Goal: Navigation & Orientation: Find specific page/section

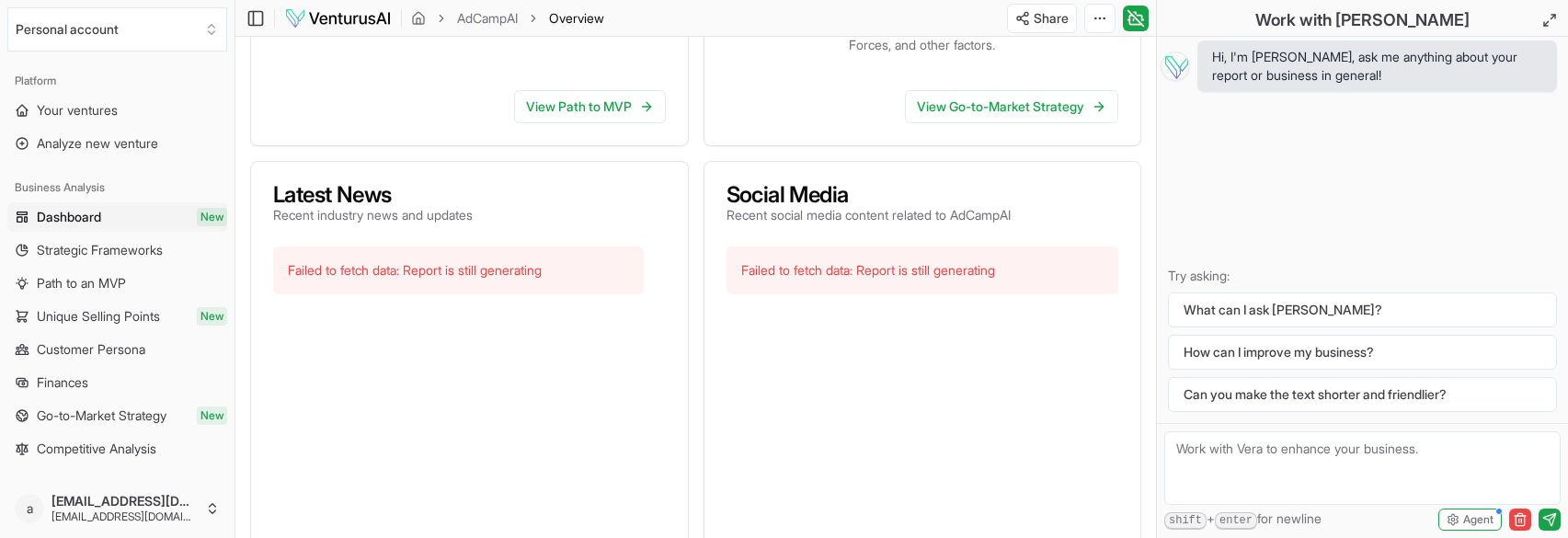
scroll to position [644, 0]
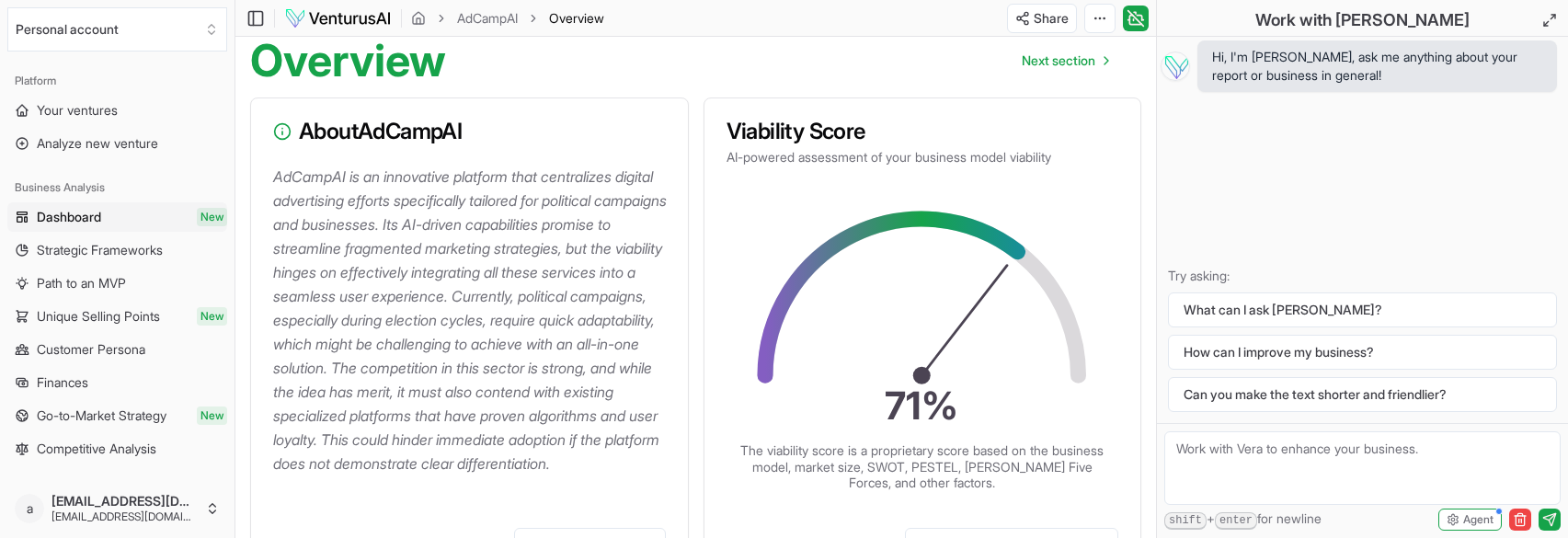
click at [101, 217] on span "Dashboard" at bounding box center [69, 217] width 64 height 18
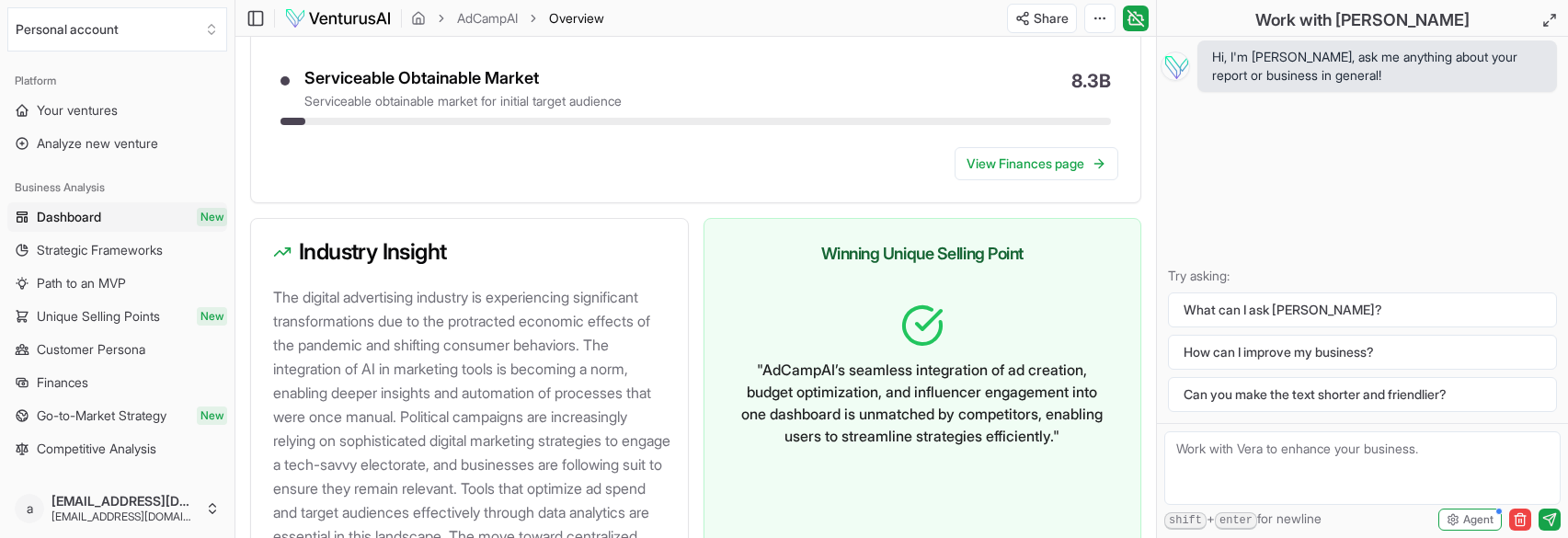
scroll to position [1748, 0]
click at [109, 245] on span "Strategic Frameworks" at bounding box center [100, 250] width 126 height 18
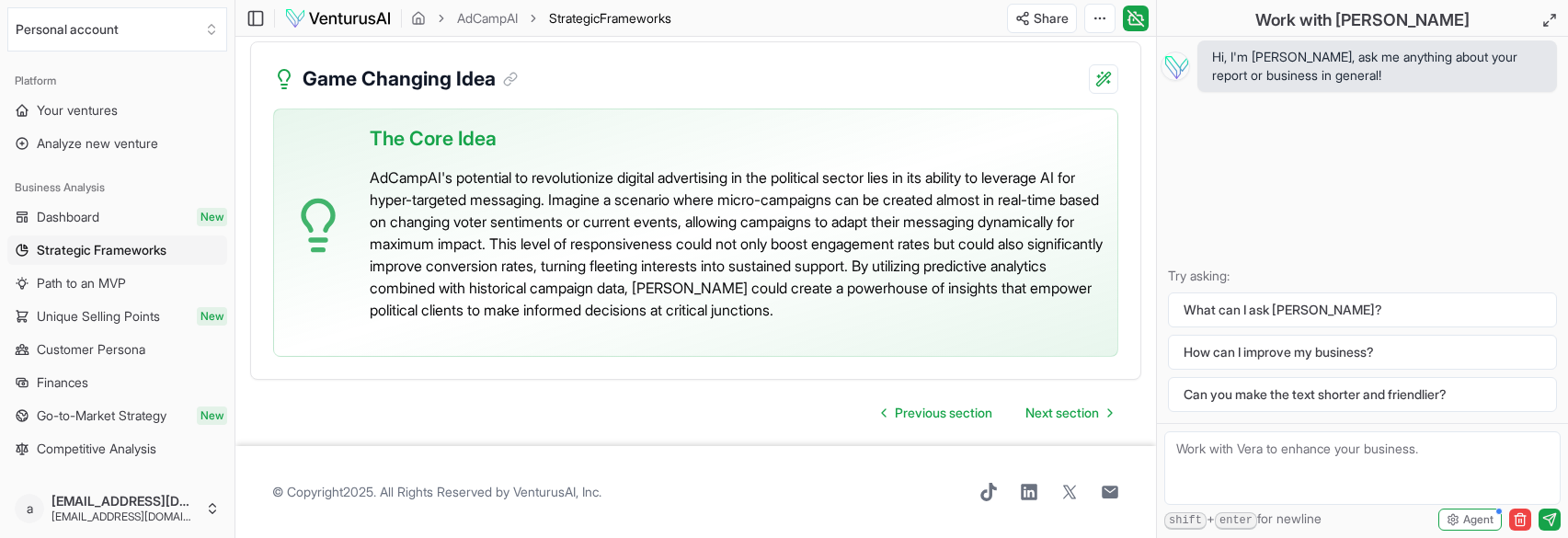
scroll to position [4405, 0]
click at [39, 276] on span "Path to an MVP" at bounding box center [81, 283] width 89 height 18
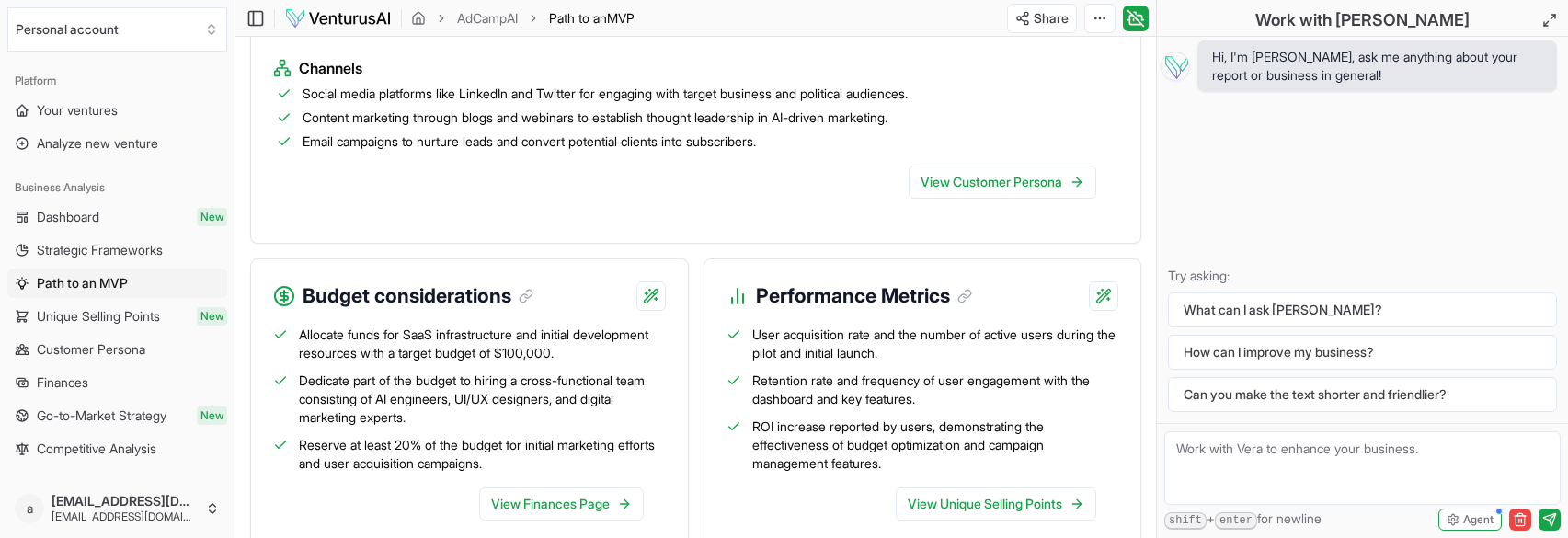
scroll to position [2130, 0]
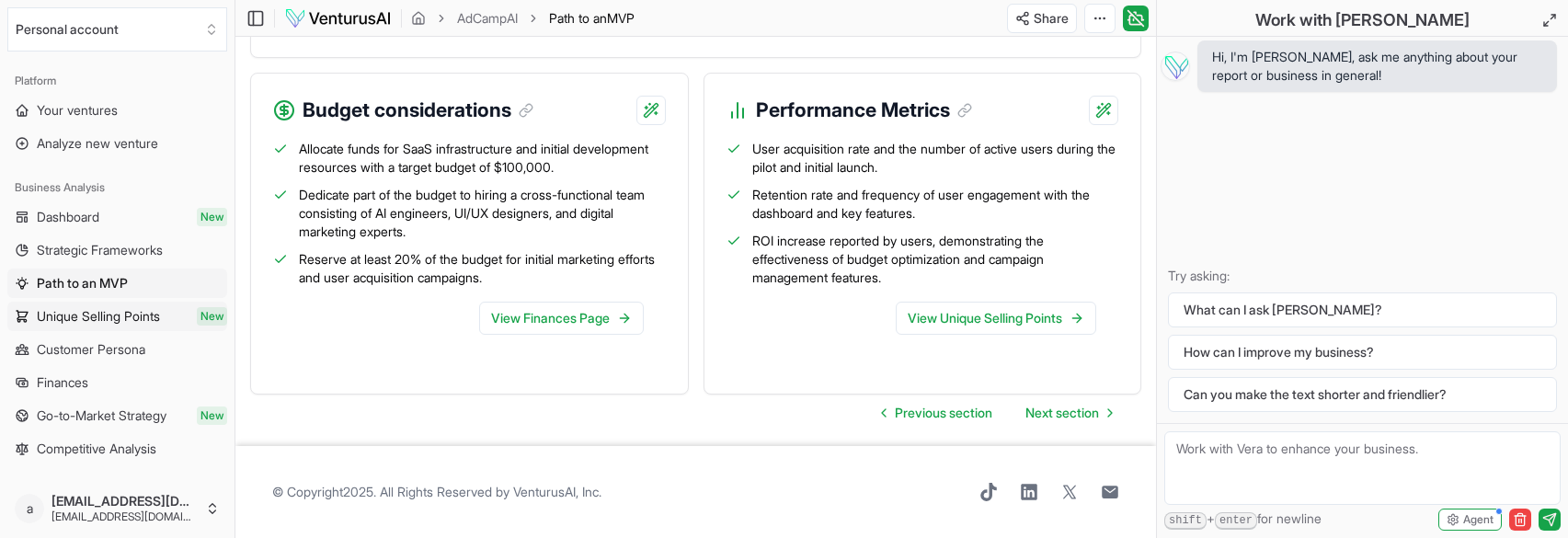
click at [100, 315] on span "Unique Selling Points" at bounding box center [98, 316] width 123 height 18
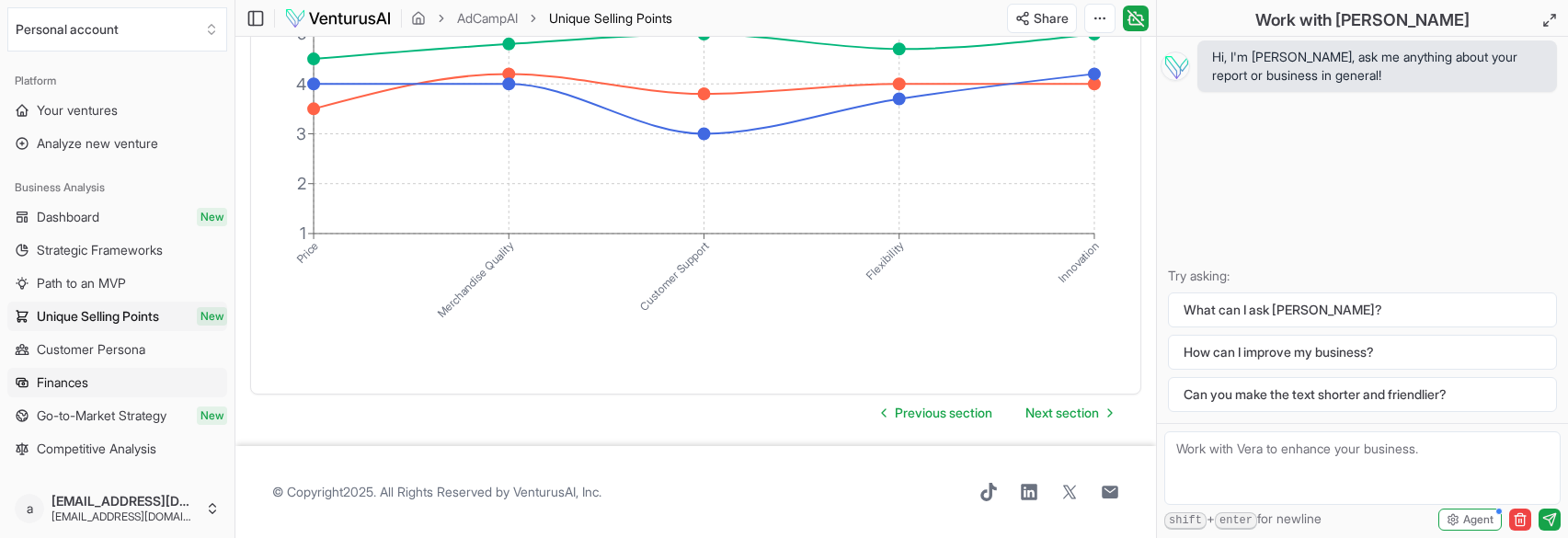
scroll to position [3519, 0]
click at [59, 353] on span "Customer Persona" at bounding box center [91, 349] width 109 height 18
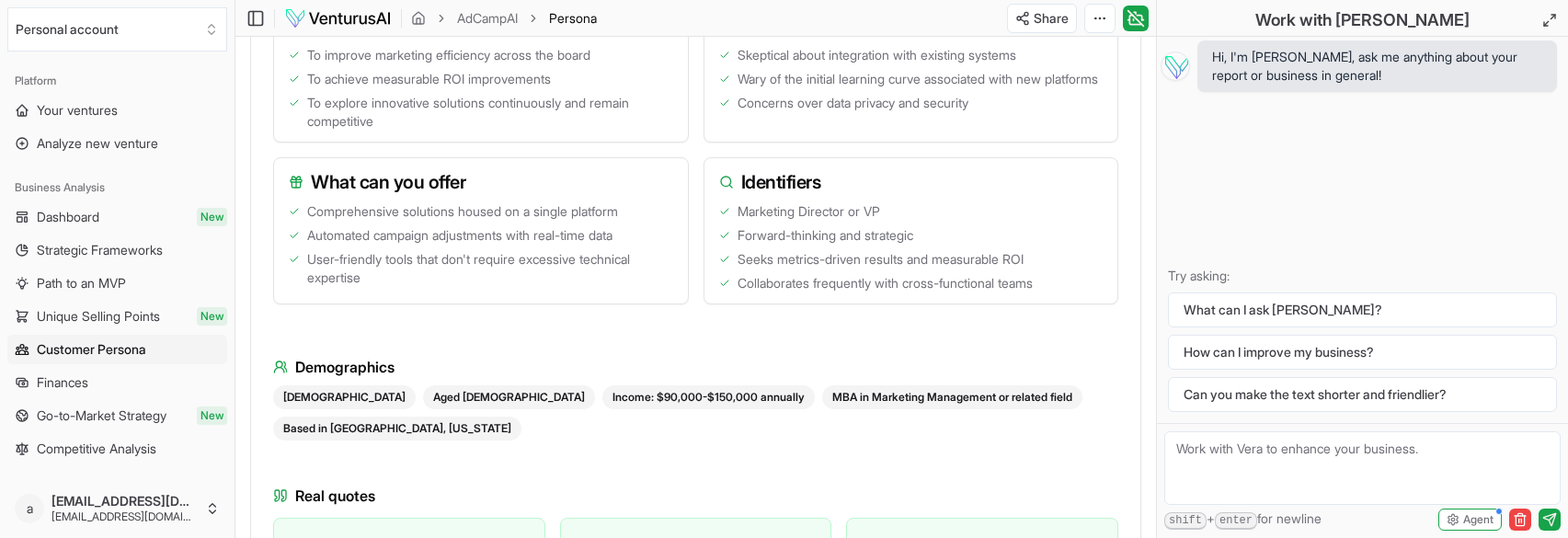
scroll to position [1962, 0]
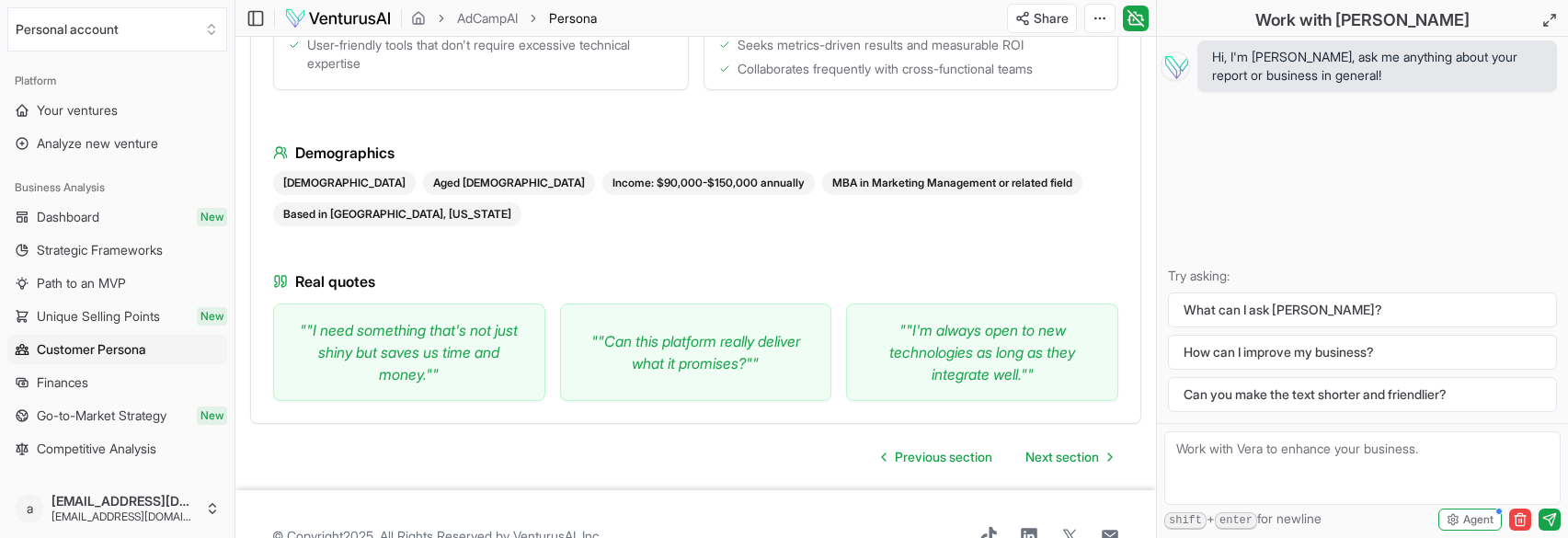
click at [99, 366] on ul "Dashboard New Strategic Frameworks Path to an MVP Unique Selling Points New Cus…" at bounding box center [117, 332] width 220 height 261
click at [100, 376] on link "Finances" at bounding box center [117, 382] width 220 height 29
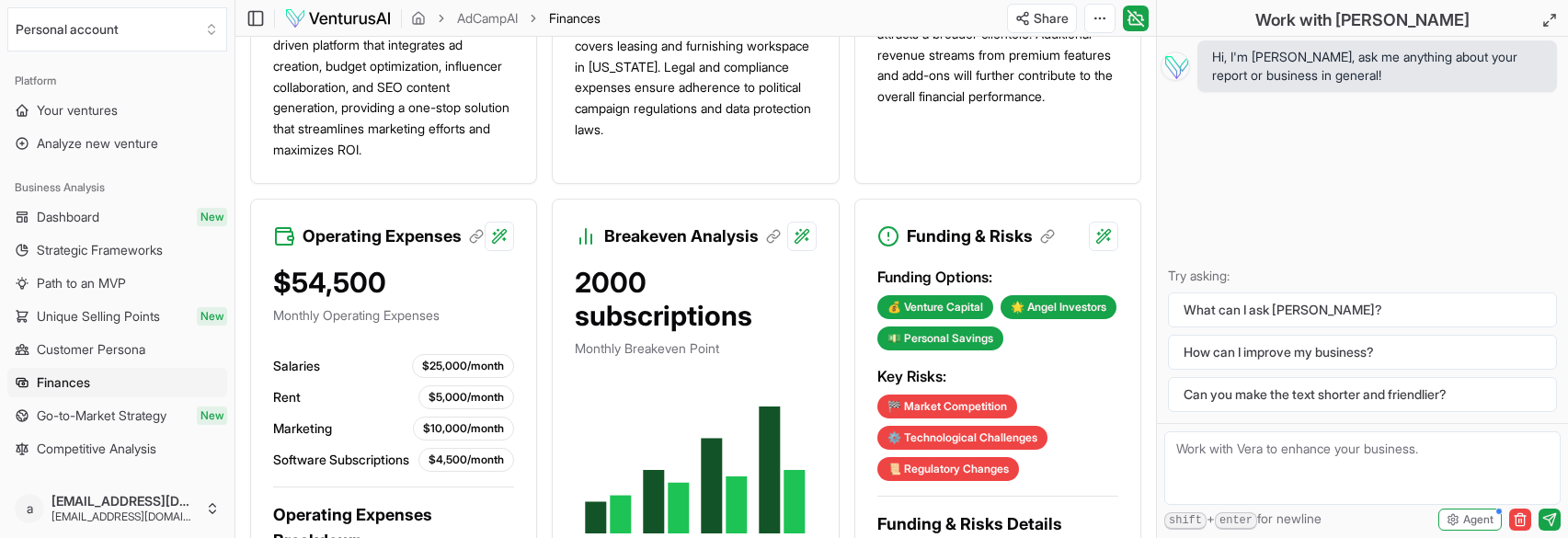
scroll to position [854, 0]
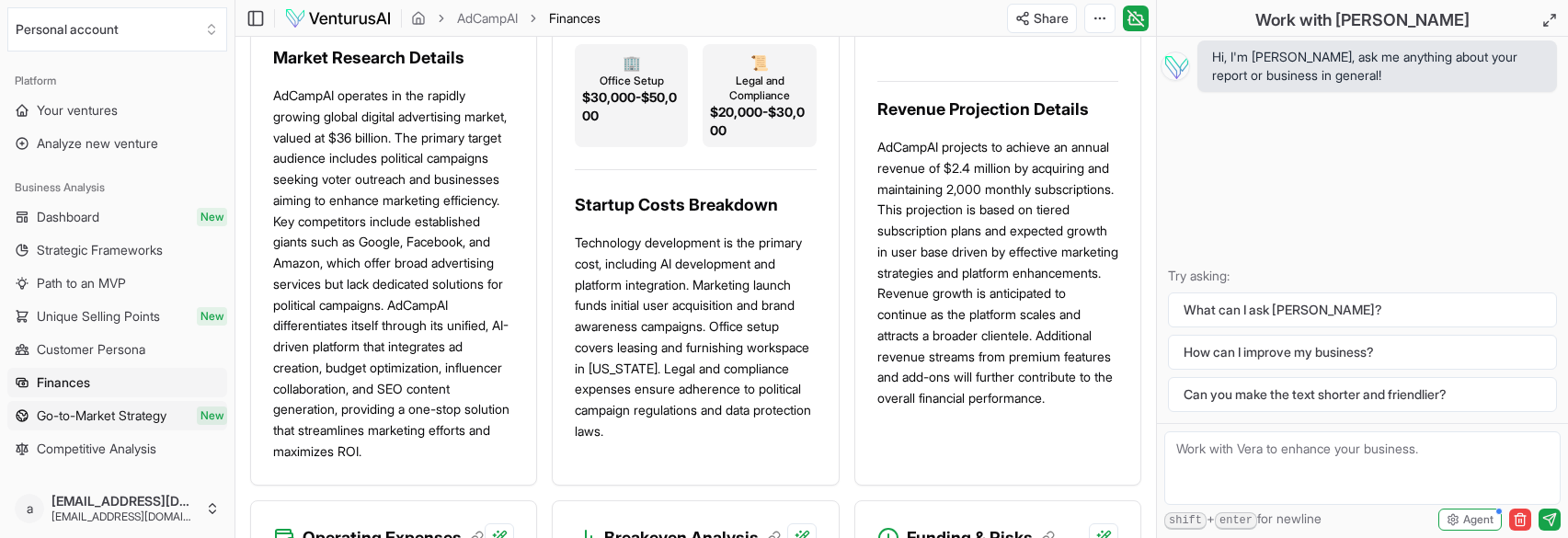
click at [155, 411] on span "Go-to-Market Strategy" at bounding box center [102, 416] width 130 height 18
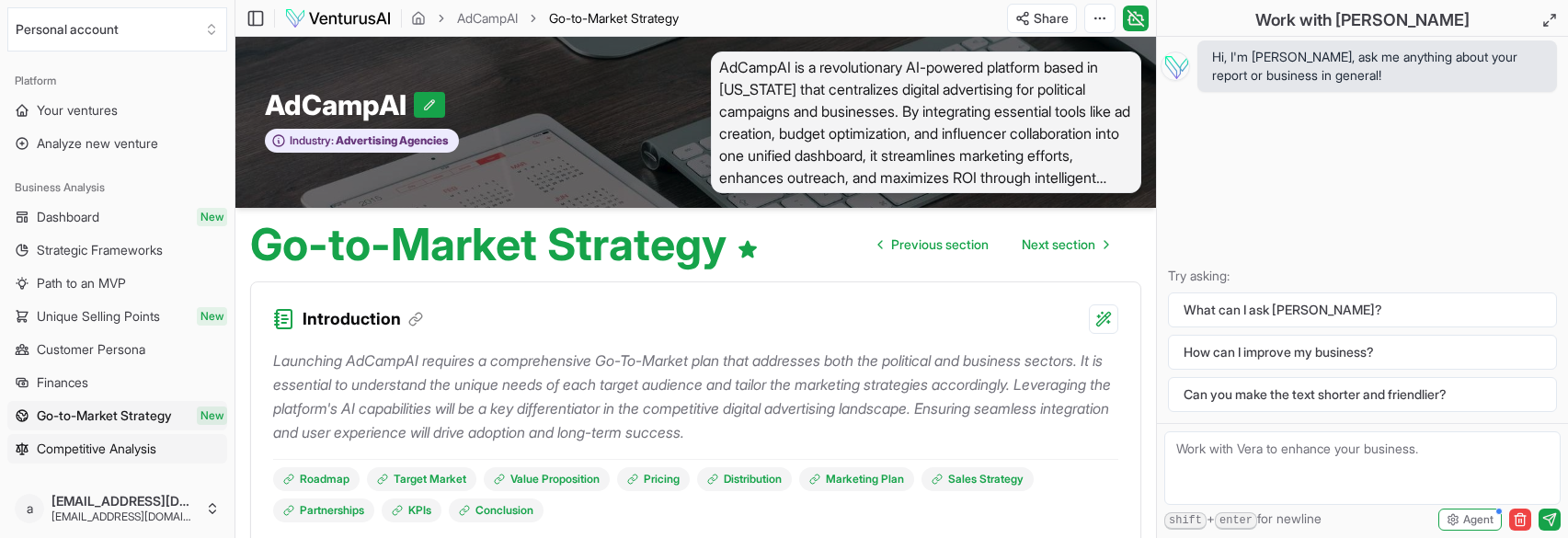
click at [155, 439] on link "Competitive Analysis" at bounding box center [117, 448] width 220 height 29
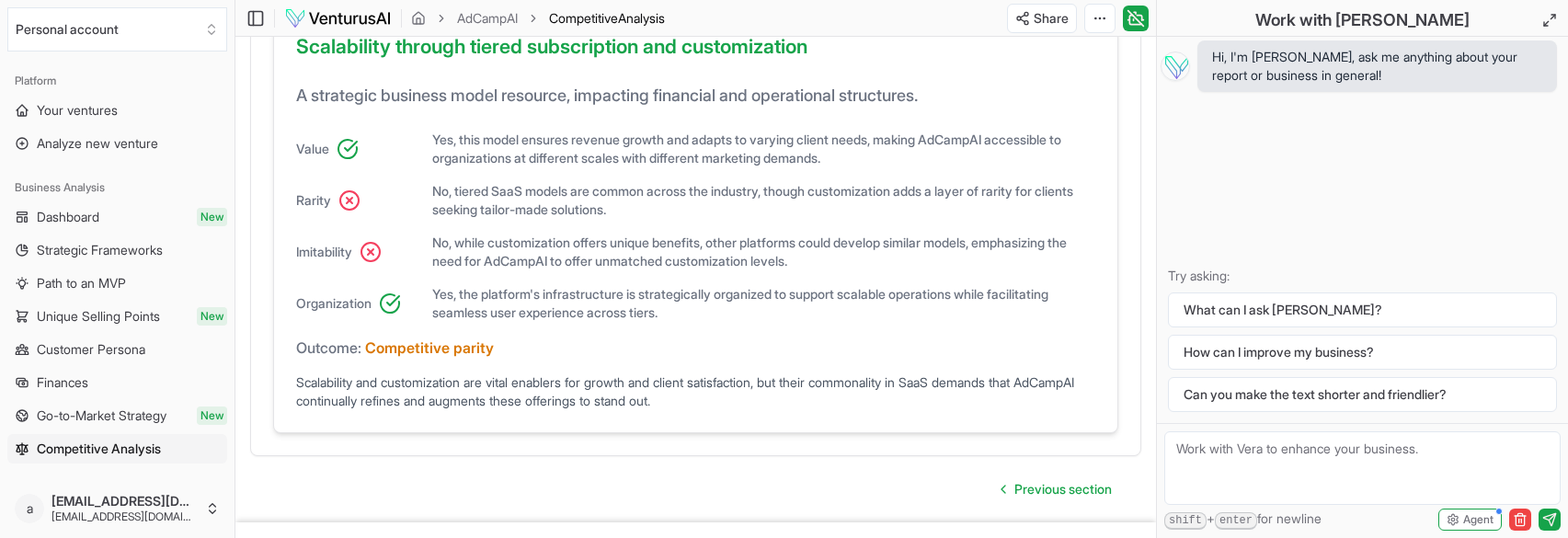
scroll to position [1647, 0]
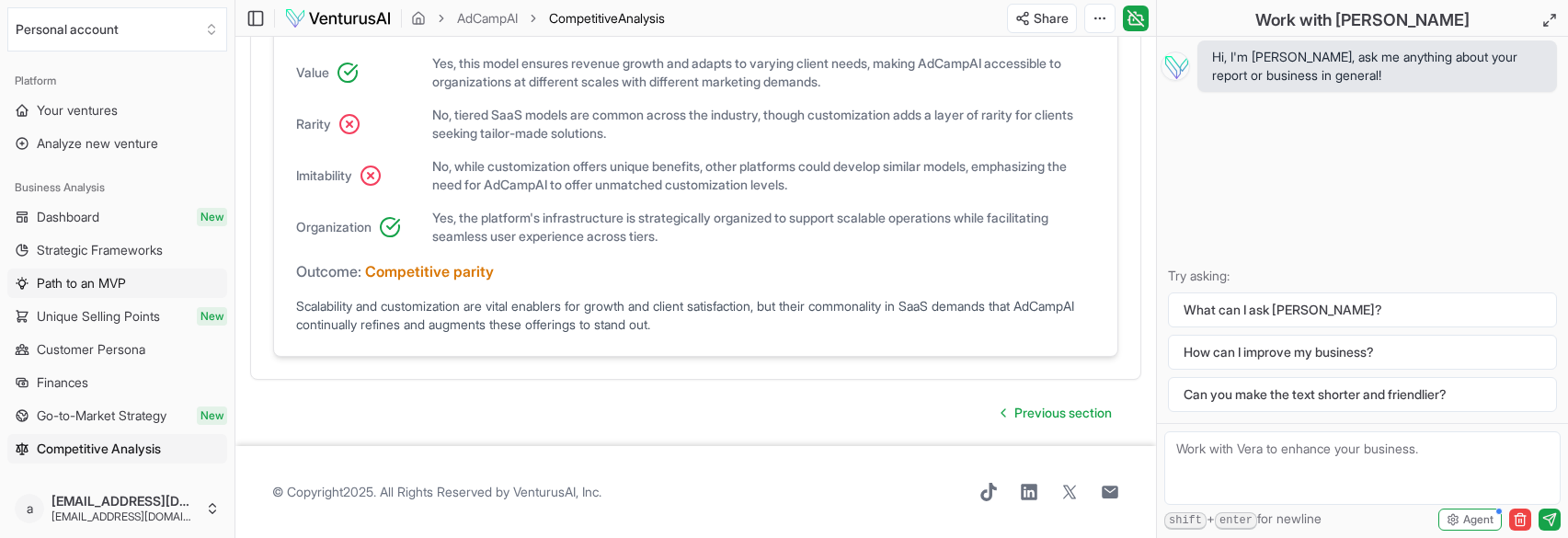
click at [83, 293] on link "Path to an MVP" at bounding box center [117, 283] width 220 height 29
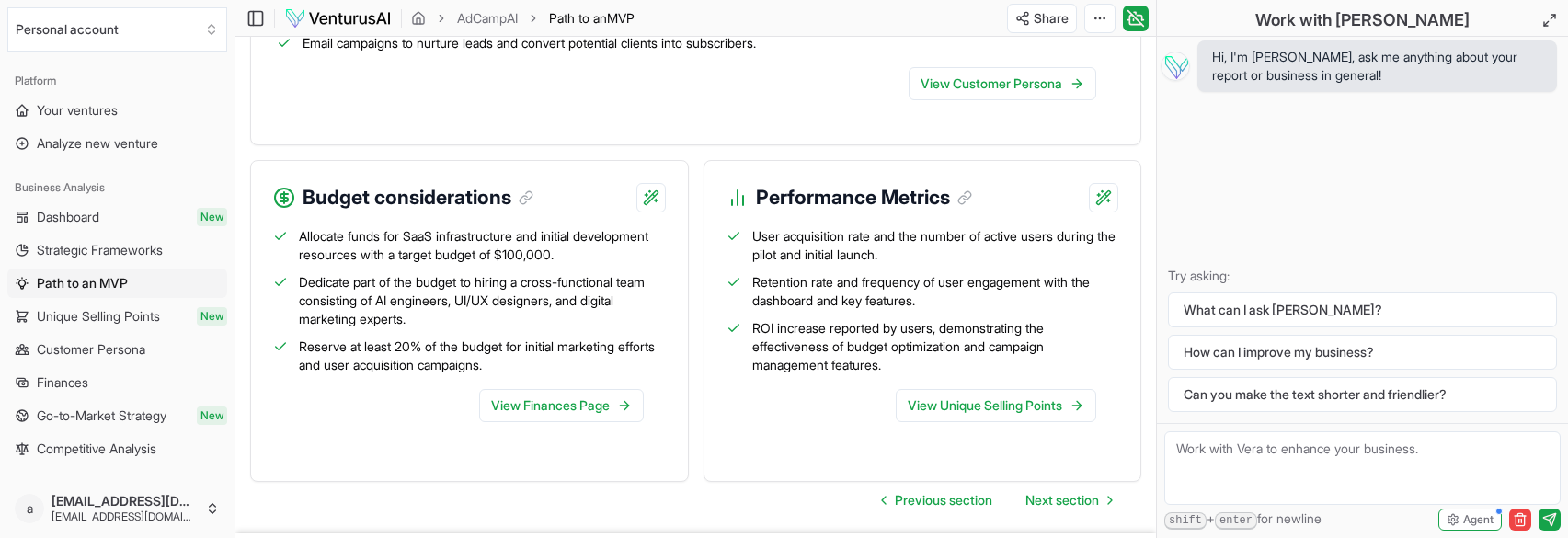
scroll to position [1946, 0]
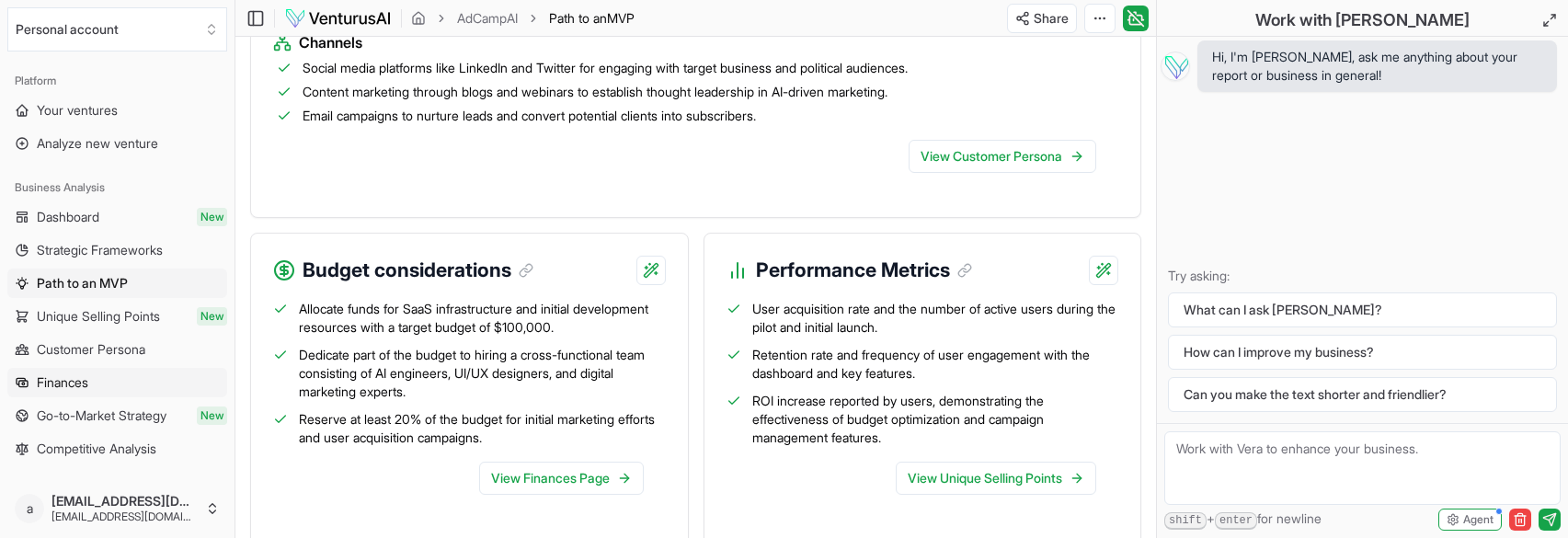
click at [136, 387] on link "Finances" at bounding box center [117, 382] width 220 height 29
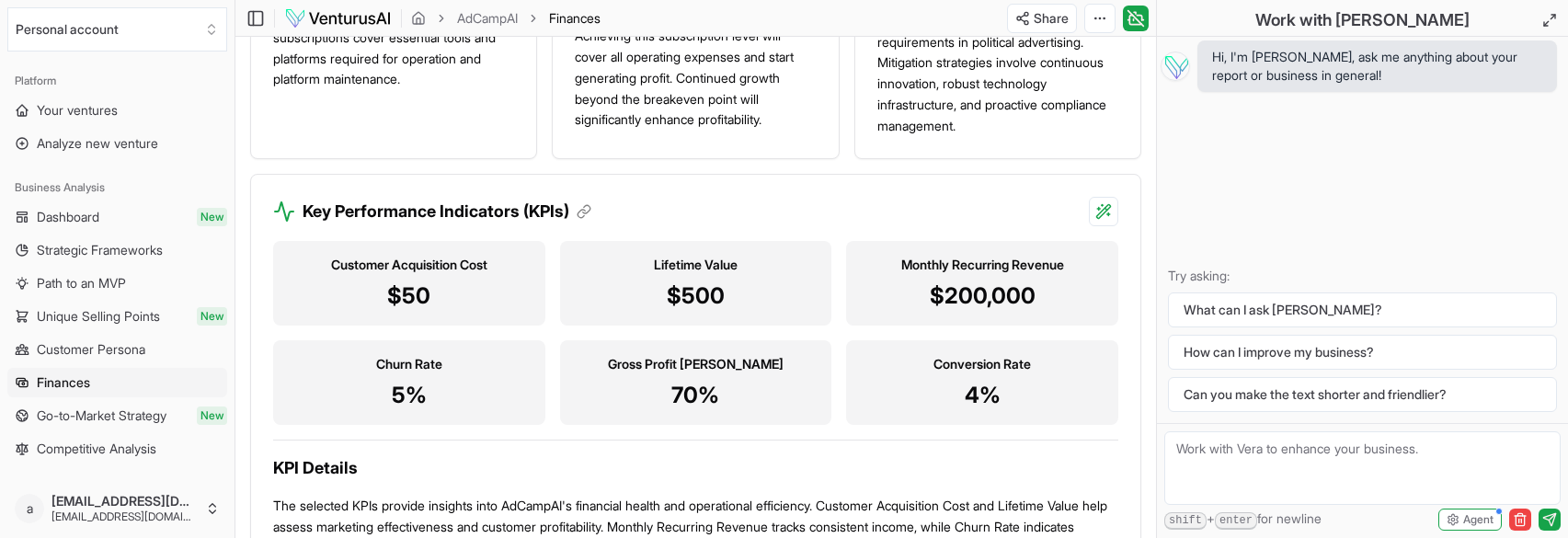
scroll to position [2024, 0]
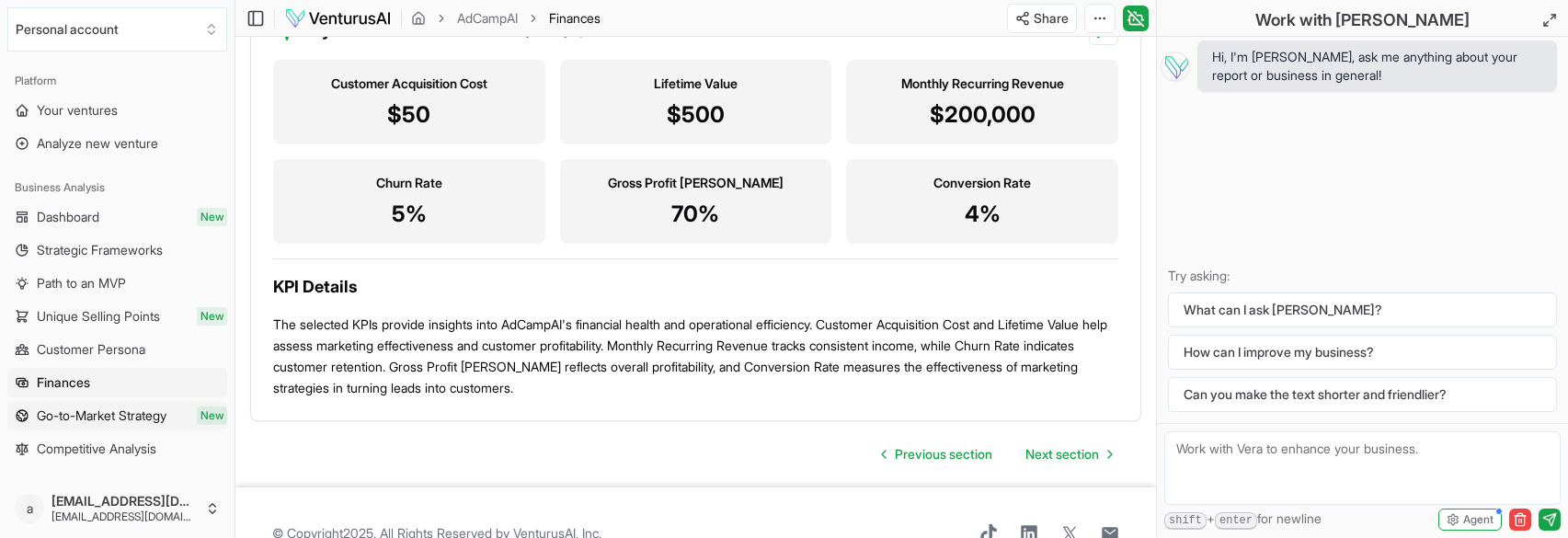
click at [138, 414] on span "Go-to-Market Strategy" at bounding box center [102, 416] width 130 height 18
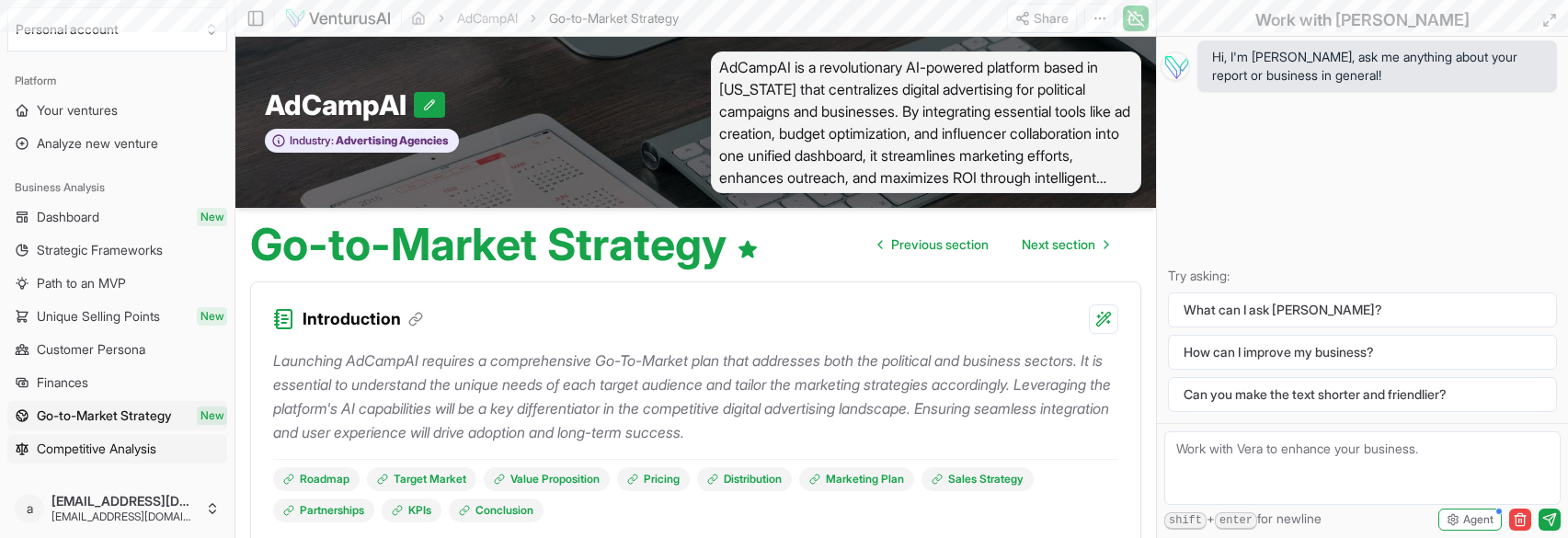
click at [129, 442] on span "Competitive Analysis" at bounding box center [97, 449] width 120 height 18
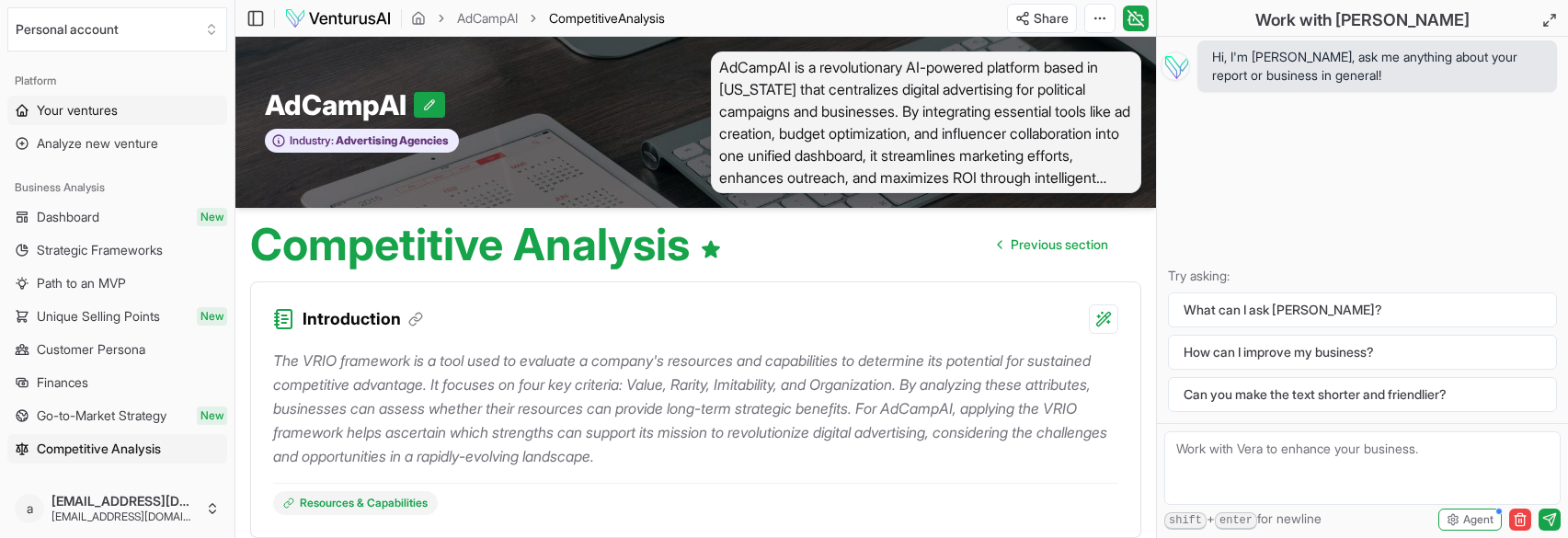
click at [91, 109] on span "Your ventures" at bounding box center [77, 110] width 81 height 18
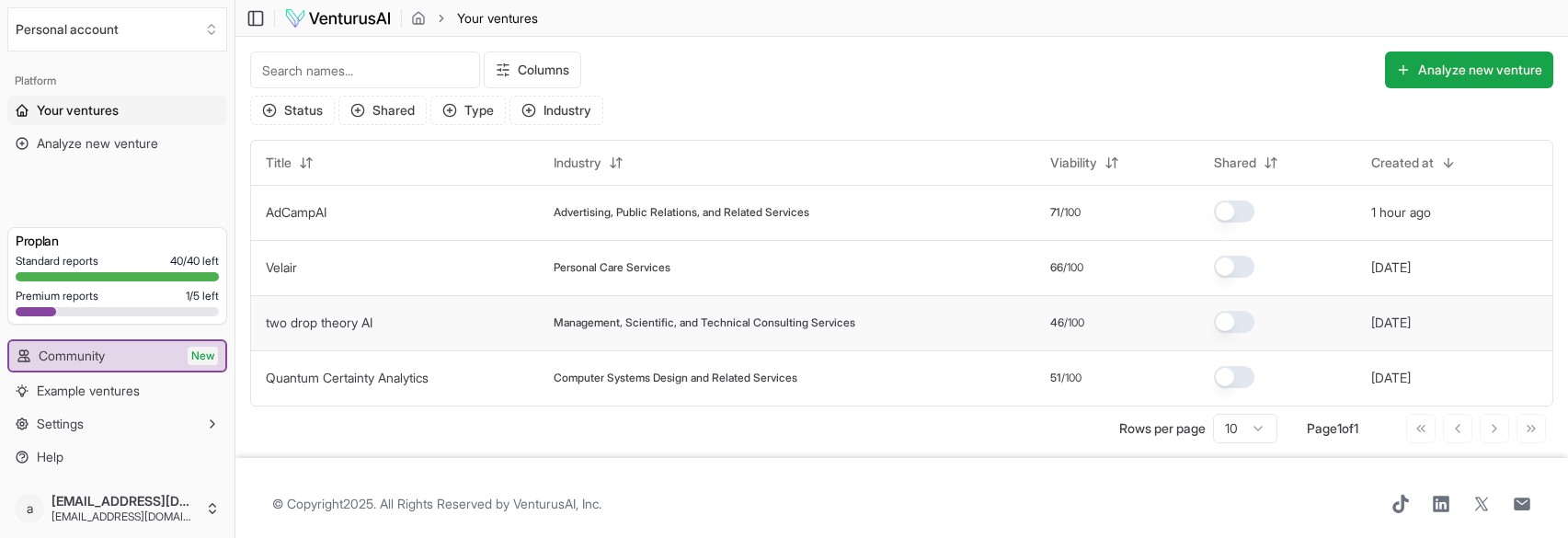
click at [478, 334] on td "two drop theory AI" at bounding box center [395, 322] width 288 height 55
click at [305, 316] on link "two drop theory AI" at bounding box center [319, 323] width 107 height 16
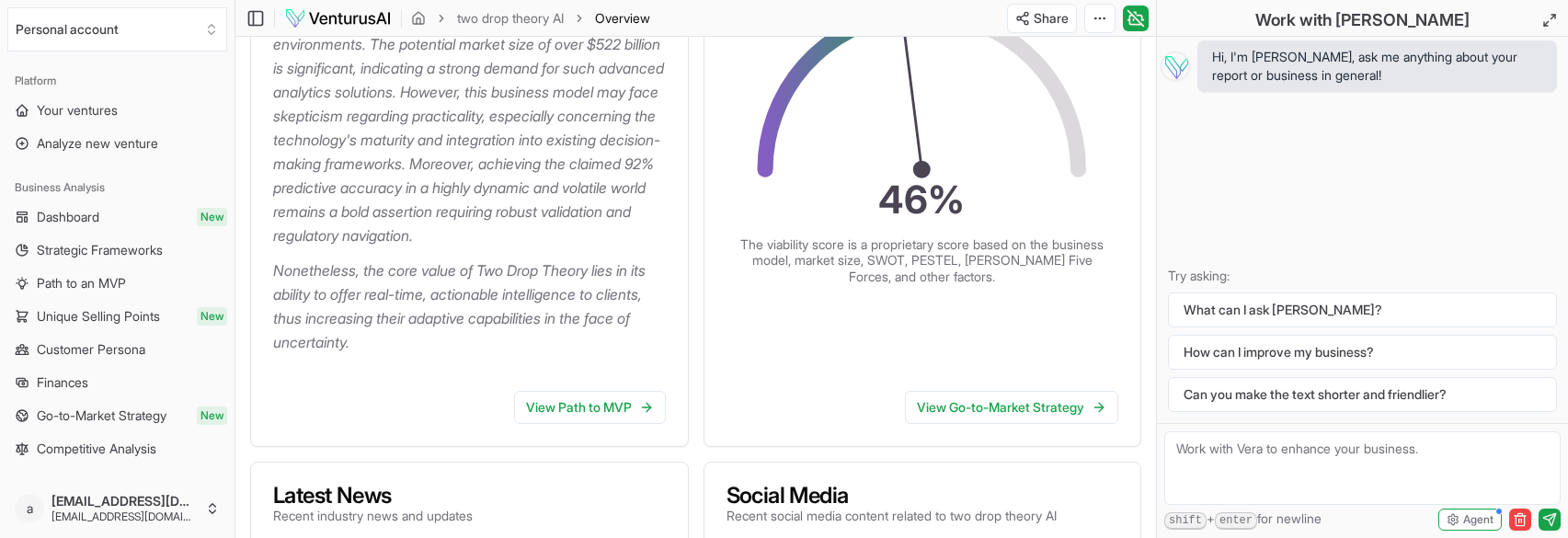
scroll to position [828, 0]
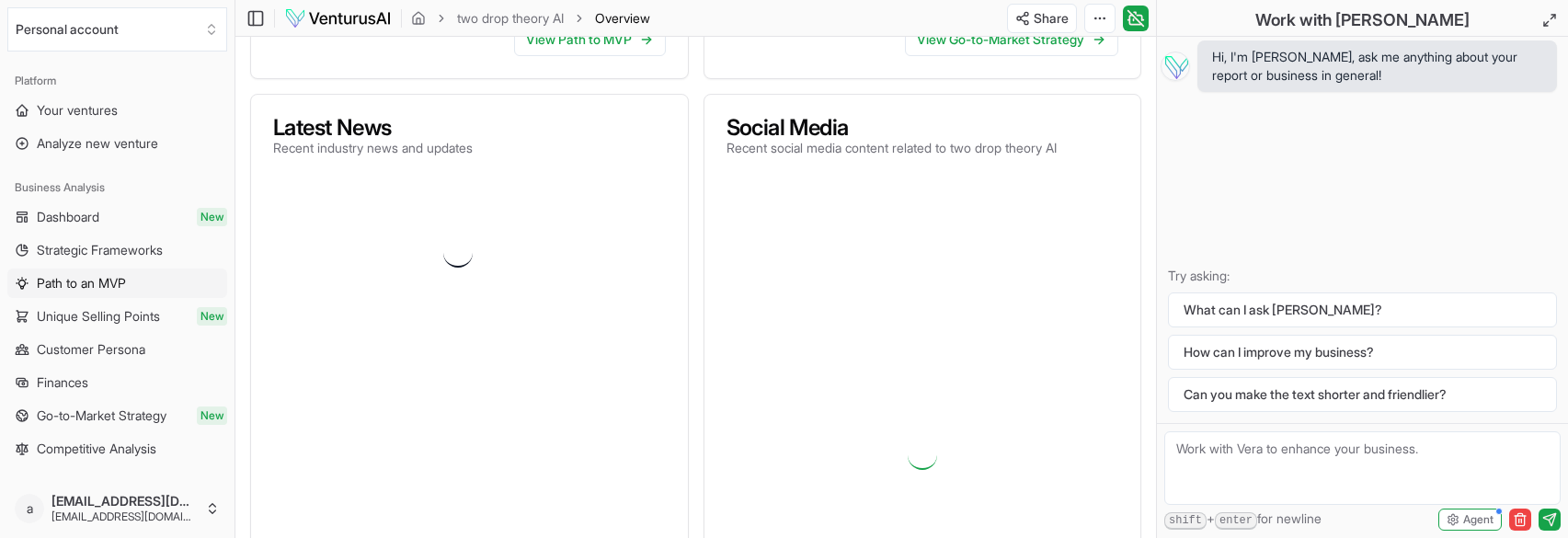
click at [108, 276] on span "Path to an MVP" at bounding box center [81, 283] width 89 height 18
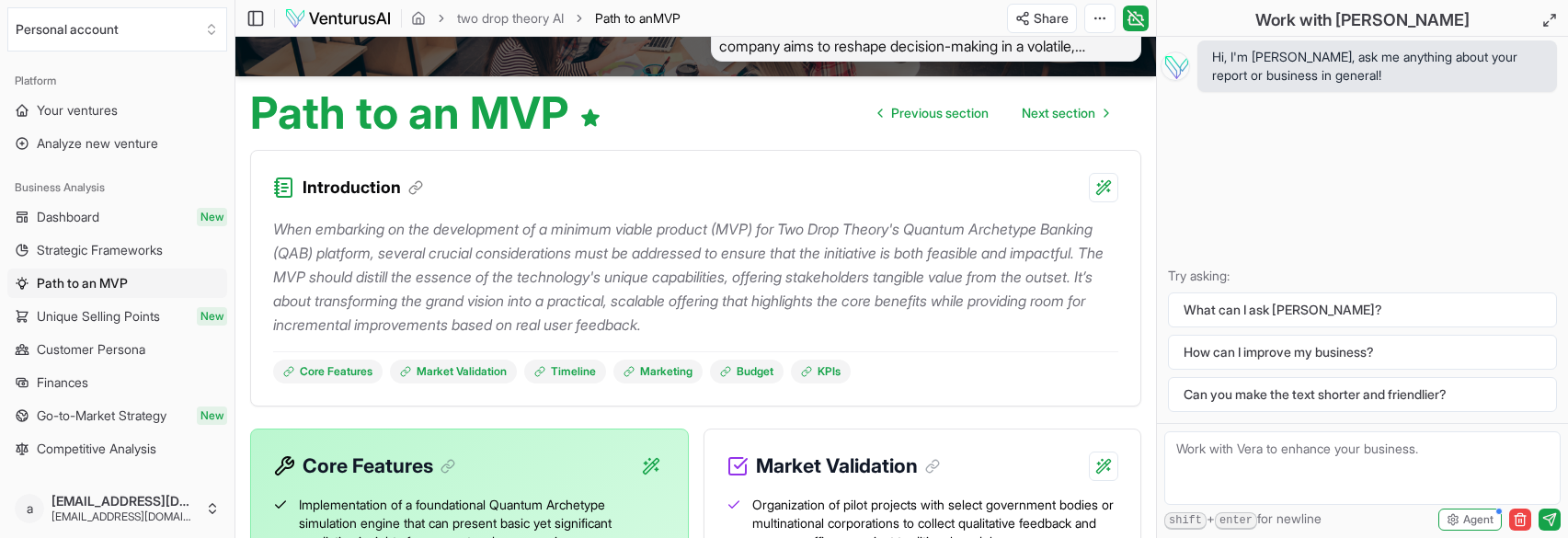
scroll to position [184, 0]
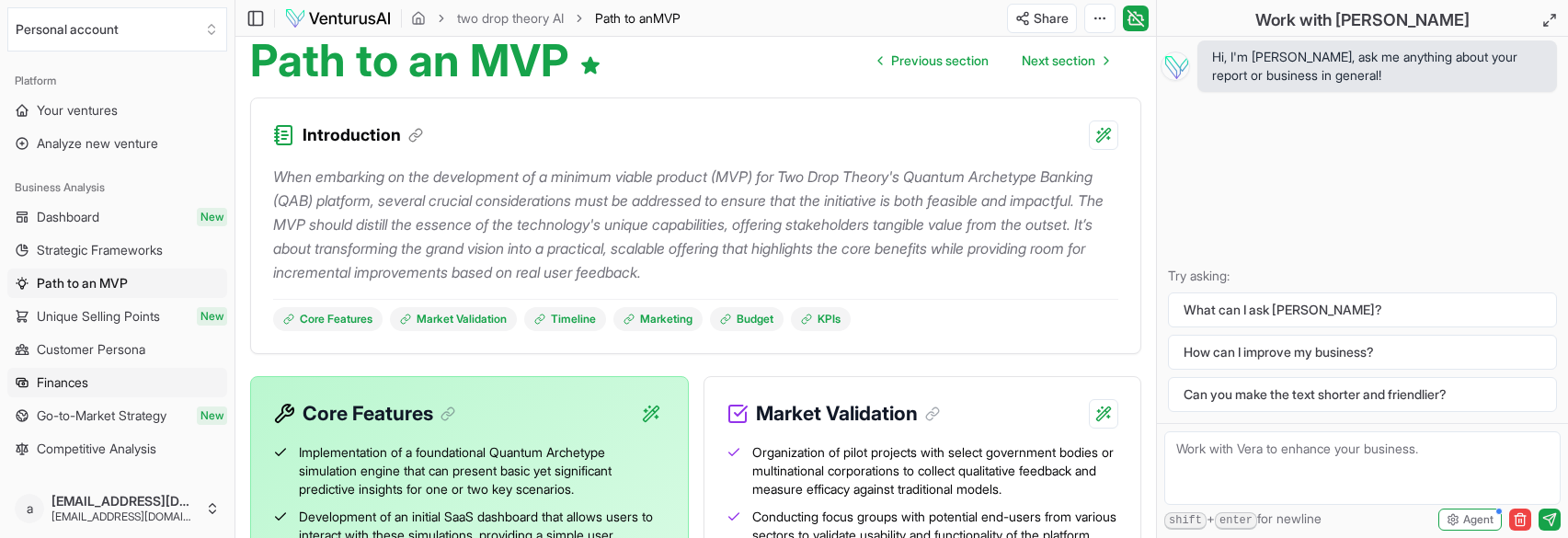
click at [152, 380] on link "Finances" at bounding box center [117, 382] width 220 height 29
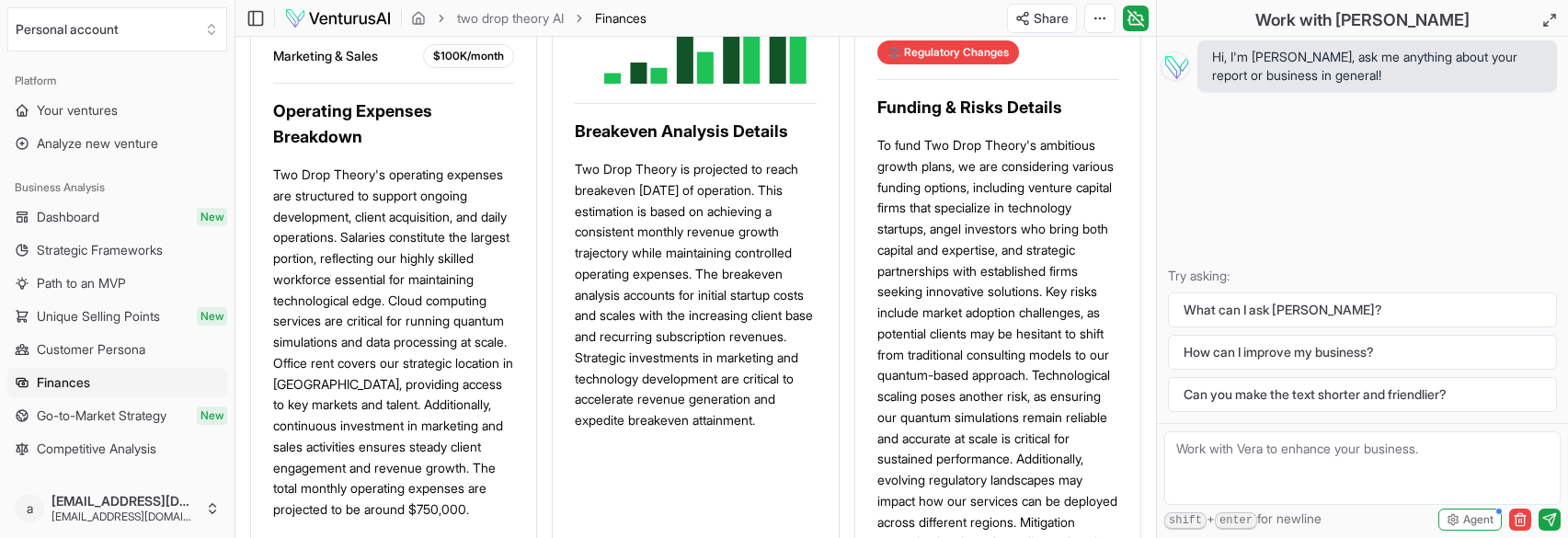
scroll to position [1564, 0]
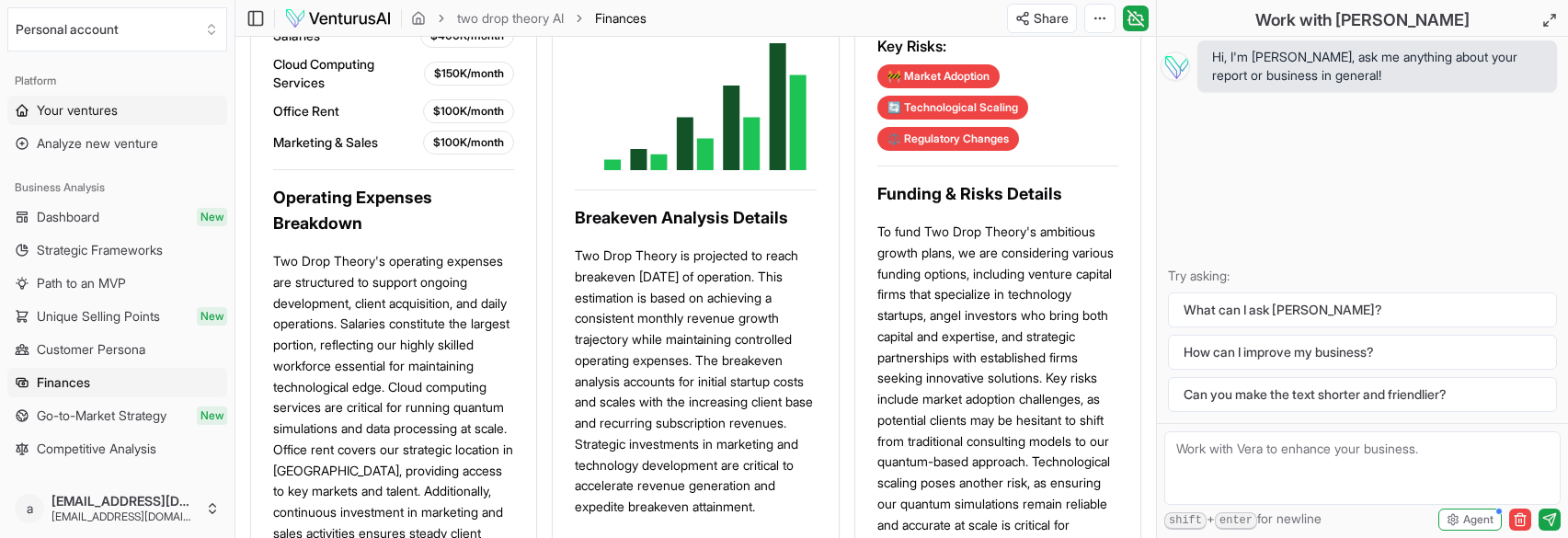
click at [97, 120] on link "Your ventures" at bounding box center [117, 110] width 220 height 29
